Goal: Contribute content: Contribute content

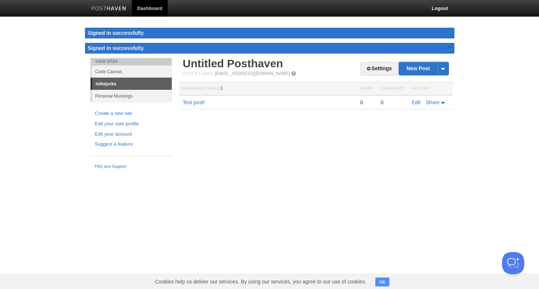
click at [131, 96] on link "Personal Mussings" at bounding box center [132, 96] width 80 height 12
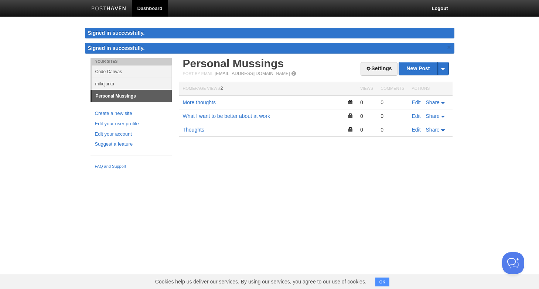
click at [132, 89] on link "mikejurka" at bounding box center [132, 84] width 80 height 12
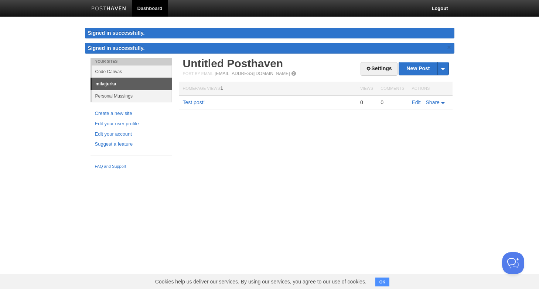
click at [135, 85] on link "mikejurka" at bounding box center [132, 84] width 80 height 12
click at [124, 69] on link "Code Canvas" at bounding box center [132, 71] width 80 height 12
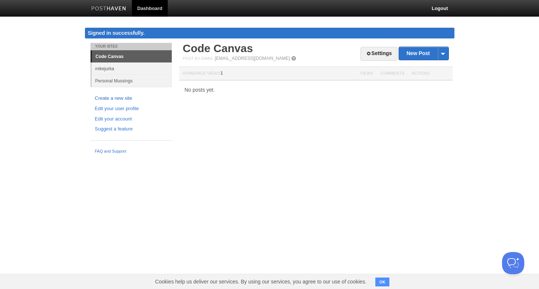
click at [127, 97] on link "Create a new site" at bounding box center [131, 99] width 72 height 8
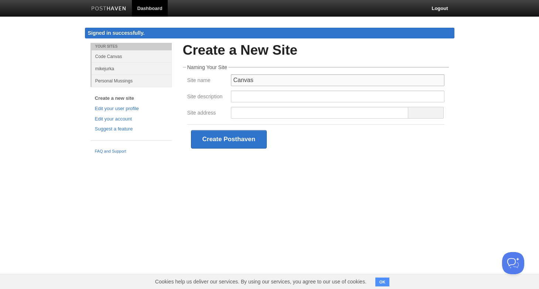
type input "Canvas"
click at [264, 96] on input "Site description" at bounding box center [337, 96] width 213 height 12
type input "Canvas"
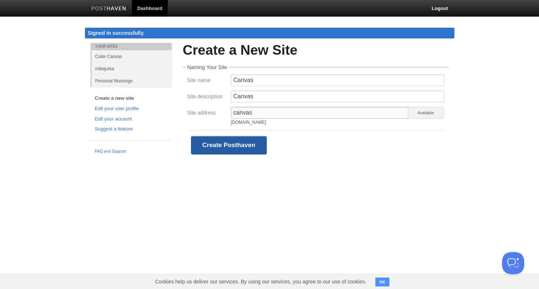
type input "canvas"
click at [236, 151] on button "Create Posthaven" at bounding box center [229, 145] width 76 height 18
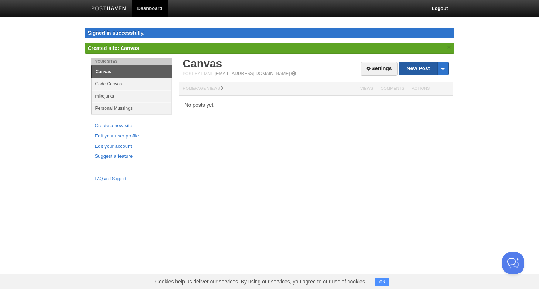
click at [413, 70] on link "New Post" at bounding box center [423, 68] width 49 height 13
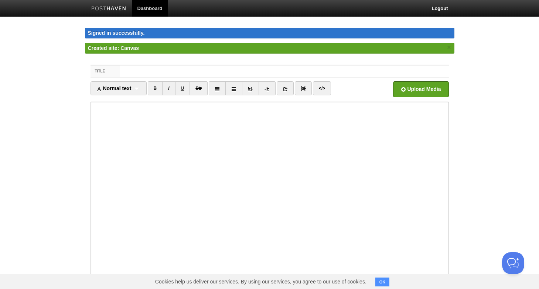
click at [186, 73] on input "Title" at bounding box center [284, 71] width 328 height 12
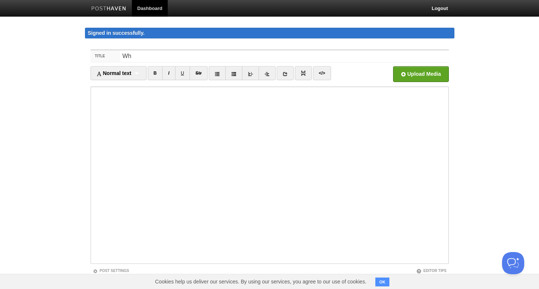
type input "W"
type input "H"
type input "W"
type input "How can we deal with mass unemployment from [GEOGRAPHIC_DATA]?"
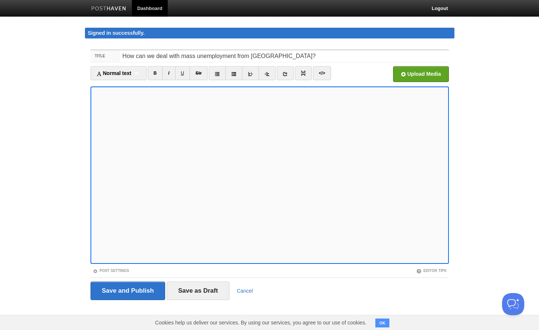
click at [446, 228] on iframe at bounding box center [269, 174] width 358 height 177
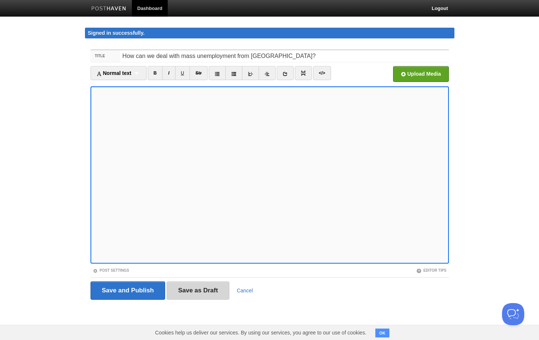
click at [198, 288] on input "Save as Draft" at bounding box center [198, 290] width 63 height 18
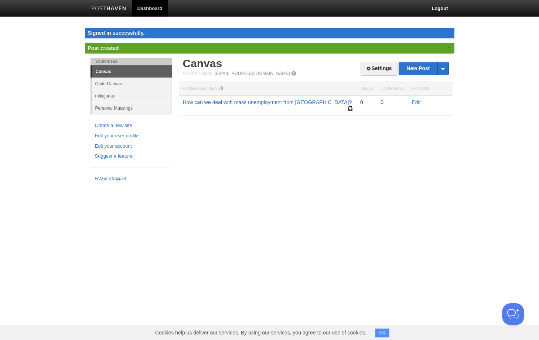
click at [264, 104] on link "How can we deal with mass unemployment from [GEOGRAPHIC_DATA]?" at bounding box center [267, 102] width 169 height 6
click at [417, 105] on link "Edit" at bounding box center [416, 102] width 9 height 6
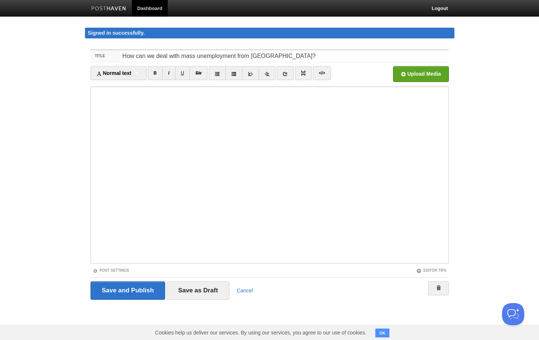
click at [312, 264] on fieldset "Title How can we deal with mass unemployment from [GEOGRAPHIC_DATA]? Normal tex…" at bounding box center [269, 177] width 358 height 256
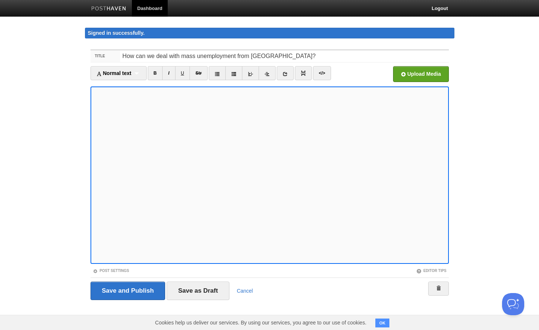
click at [258, 267] on fieldset "Title How can we deal with mass unemployment from [GEOGRAPHIC_DATA]? Normal tex…" at bounding box center [269, 177] width 358 height 256
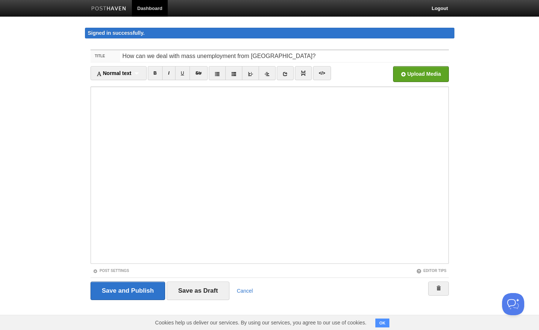
click at [258, 267] on fieldset "Title How can we deal with mass unemployment from [GEOGRAPHIC_DATA]? Normal tex…" at bounding box center [269, 177] width 358 height 256
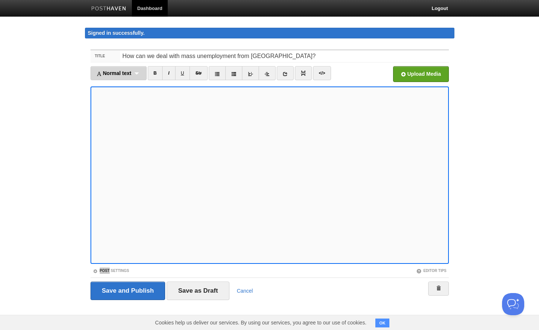
click at [125, 73] on span "Normal text" at bounding box center [113, 73] width 35 height 6
click at [124, 86] on link "Normal text" at bounding box center [118, 86] width 55 height 11
click at [212, 77] on link at bounding box center [210, 73] width 17 height 14
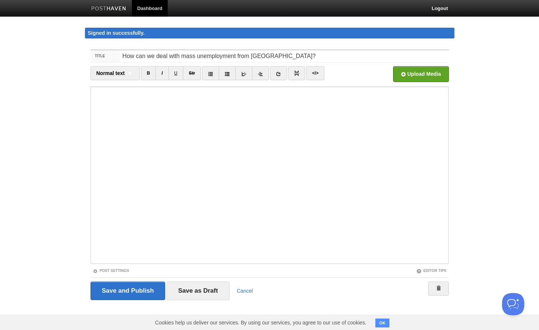
click at [149, 262] on iframe at bounding box center [269, 174] width 358 height 177
